Goal: Transaction & Acquisition: Purchase product/service

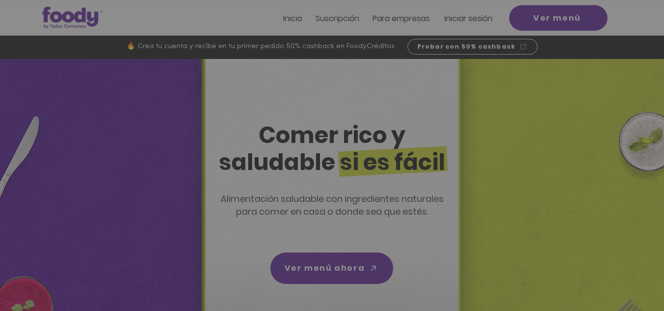
click at [463, 18] on div "Nuevos suscriptores 50% off" at bounding box center [332, 155] width 664 height 311
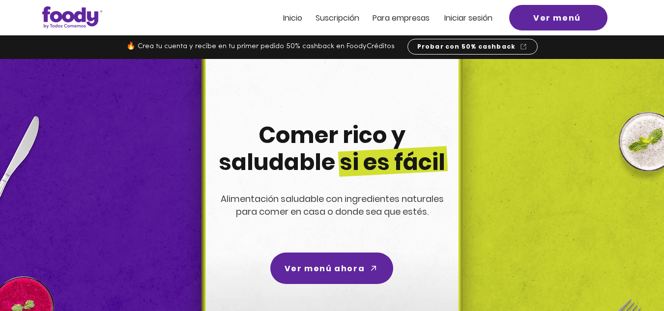
click at [463, 18] on span "Iniciar sesión" at bounding box center [468, 17] width 48 height 11
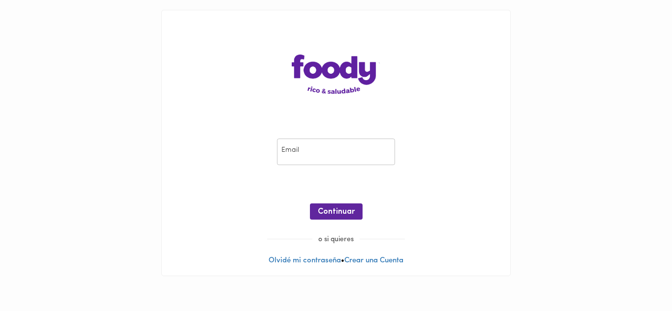
click at [296, 153] on input "email" at bounding box center [336, 152] width 118 height 27
type input "tatianasilvabarrera@gmail.com"
click at [343, 210] on span "Continuar" at bounding box center [336, 211] width 37 height 9
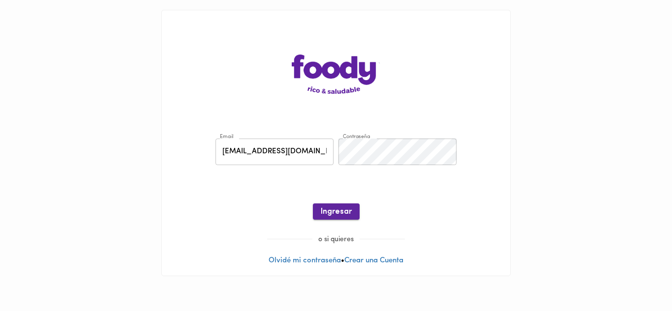
click at [342, 210] on span "Ingresar" at bounding box center [336, 211] width 31 height 9
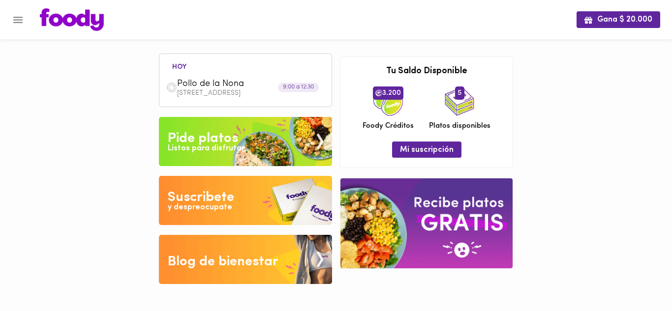
click at [206, 141] on div "Pide platos" at bounding box center [203, 139] width 70 height 20
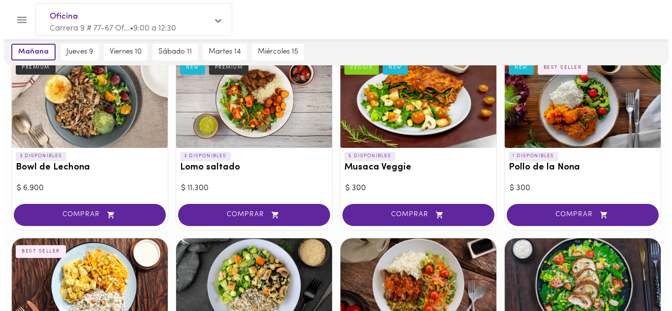
scroll to position [79, 0]
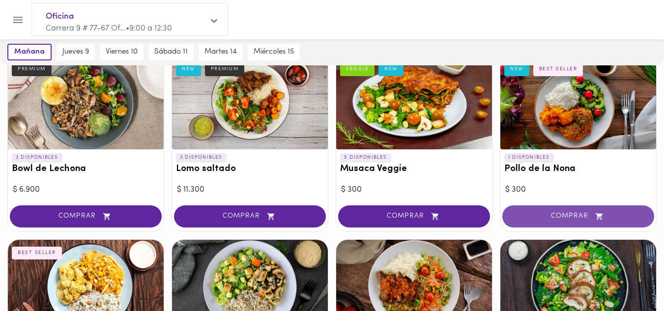
click at [561, 212] on span "COMPRAR" at bounding box center [578, 216] width 127 height 8
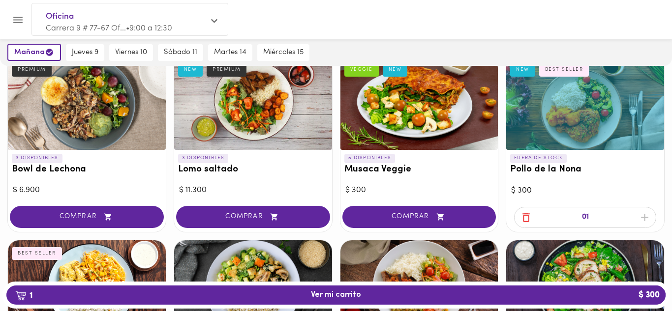
scroll to position [79, 0]
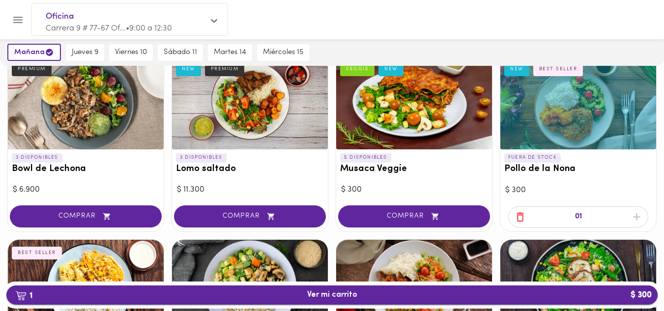
click at [320, 294] on span "1 Ver mi carrito $ 300" at bounding box center [332, 295] width 50 height 9
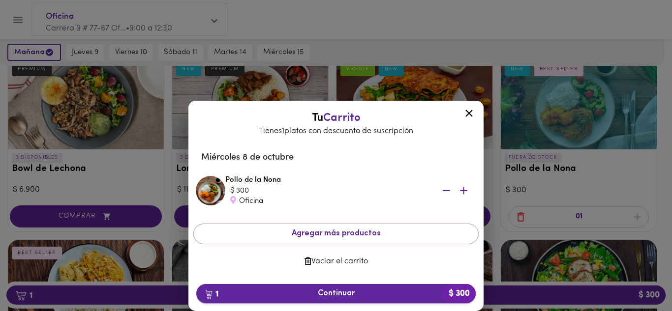
click at [338, 295] on span "1 Continuar $ 300" at bounding box center [336, 293] width 264 height 9
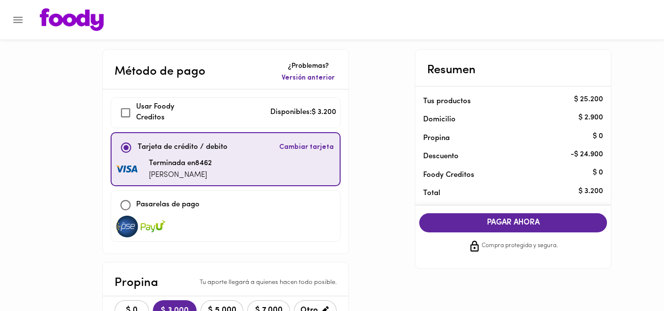
checkbox input "true"
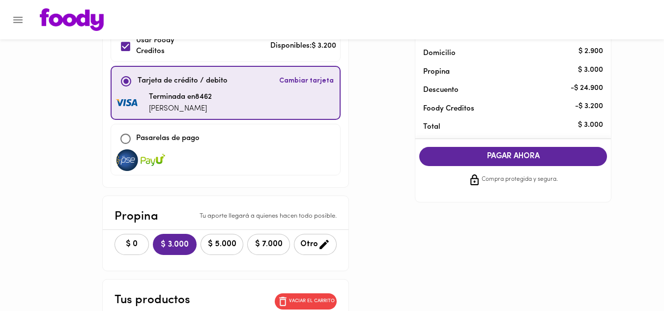
scroll to position [70, 0]
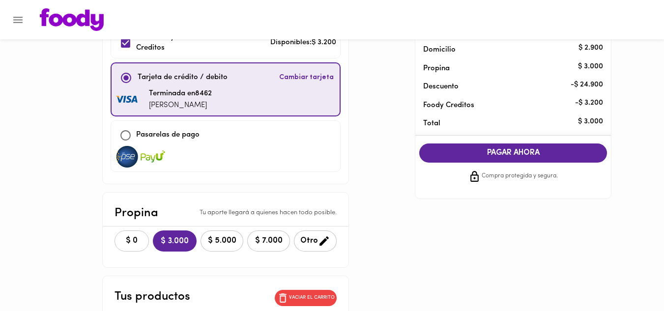
click at [135, 241] on span "$ 0" at bounding box center [132, 240] width 22 height 9
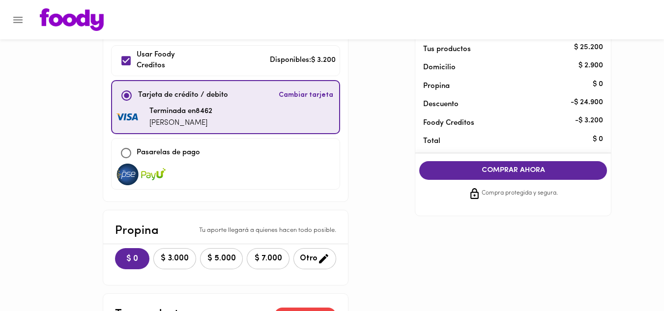
scroll to position [63, 0]
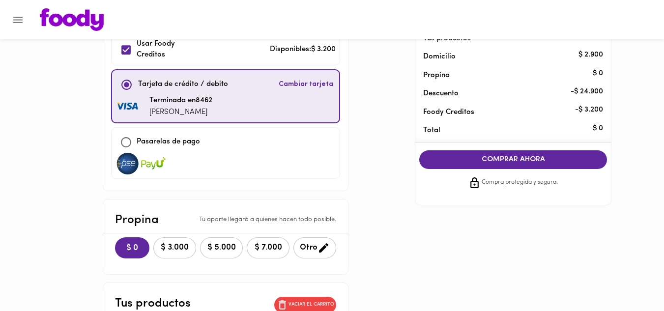
click at [504, 155] on span "COMPRAR AHORA" at bounding box center [513, 159] width 168 height 9
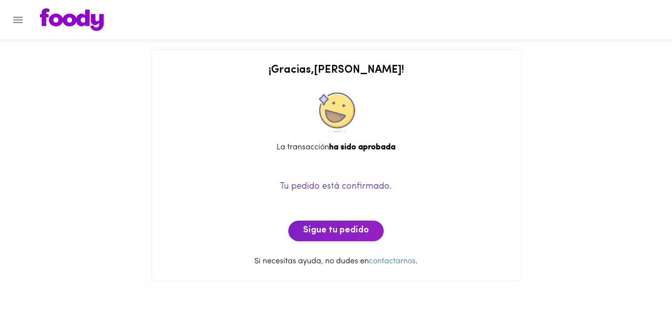
click at [14, 22] on icon "Menu" at bounding box center [17, 20] width 9 height 6
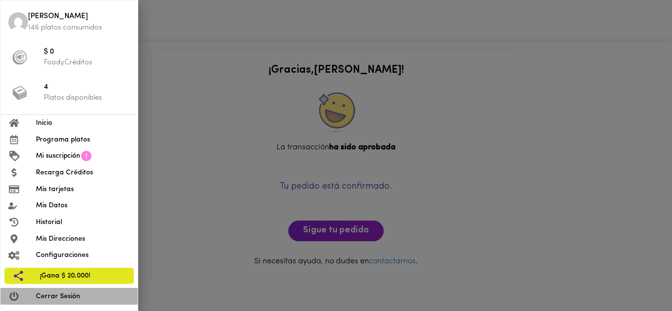
click at [62, 296] on span "Cerrar Sesión" at bounding box center [83, 297] width 94 height 10
